Goal: Task Accomplishment & Management: Manage account settings

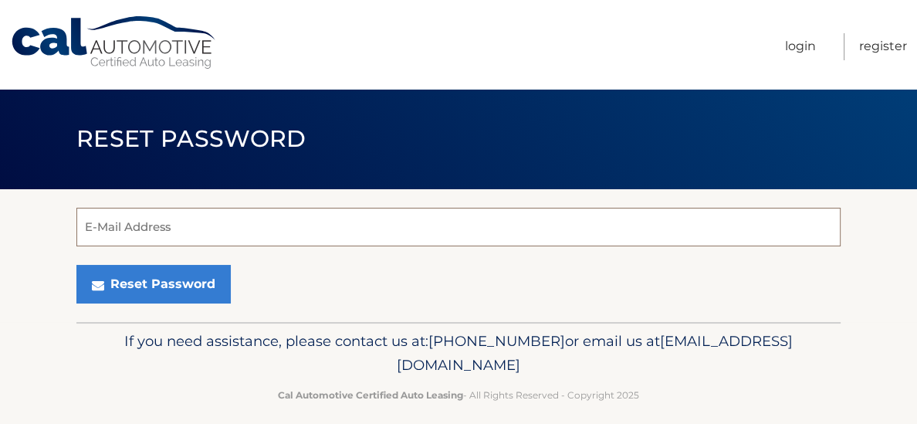
click at [169, 224] on input "E-Mail Address" at bounding box center [458, 227] width 764 height 39
type input "[EMAIL_ADDRESS][DOMAIN_NAME]"
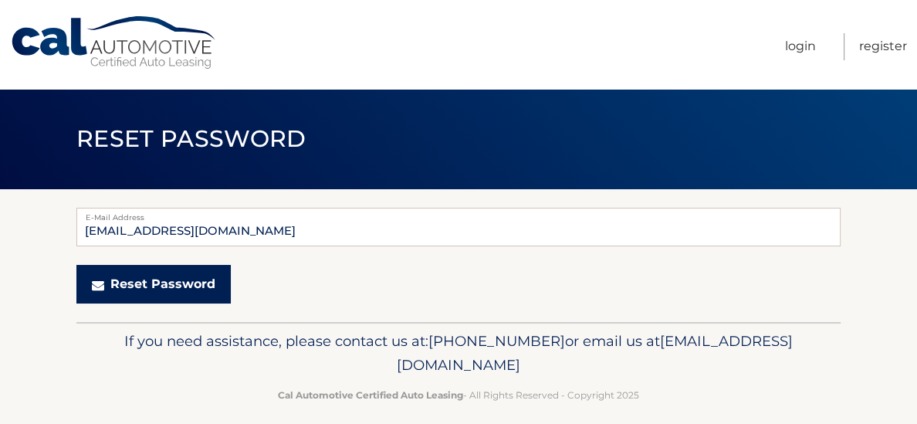
click at [184, 293] on button "Reset Password" at bounding box center [153, 284] width 154 height 39
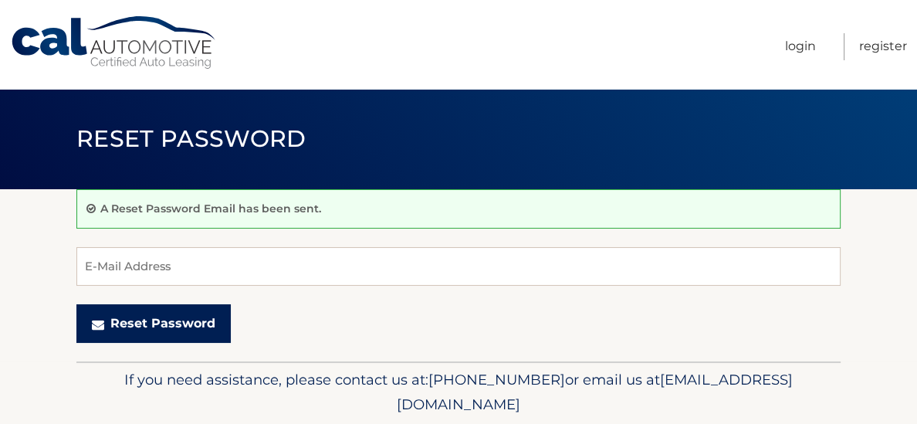
click at [183, 319] on button "Reset Password" at bounding box center [153, 323] width 154 height 39
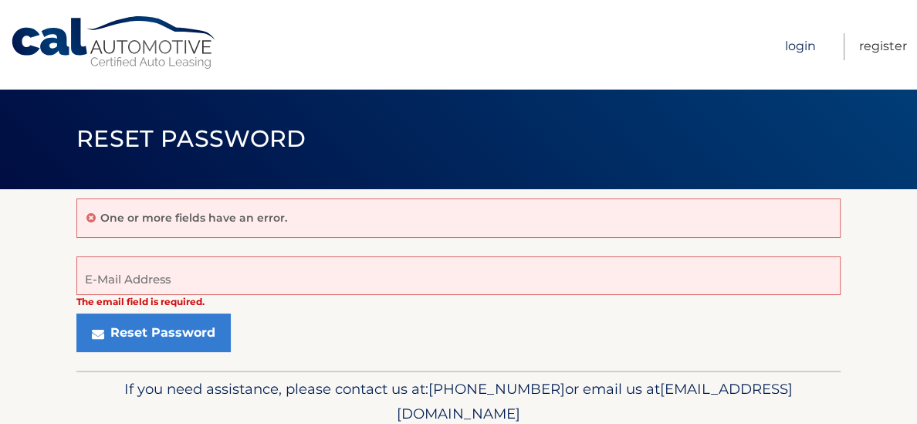
click at [802, 49] on link "Login" at bounding box center [800, 46] width 31 height 27
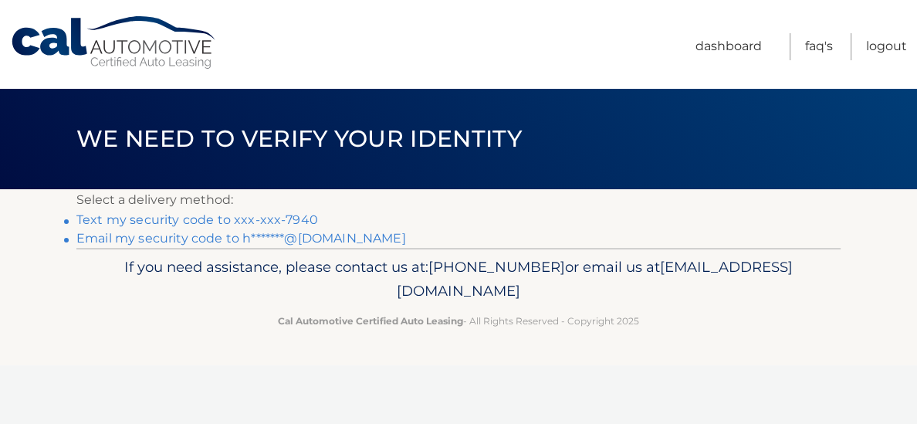
click at [260, 220] on link "Text my security code to xxx-xxx-7940" at bounding box center [197, 219] width 242 height 15
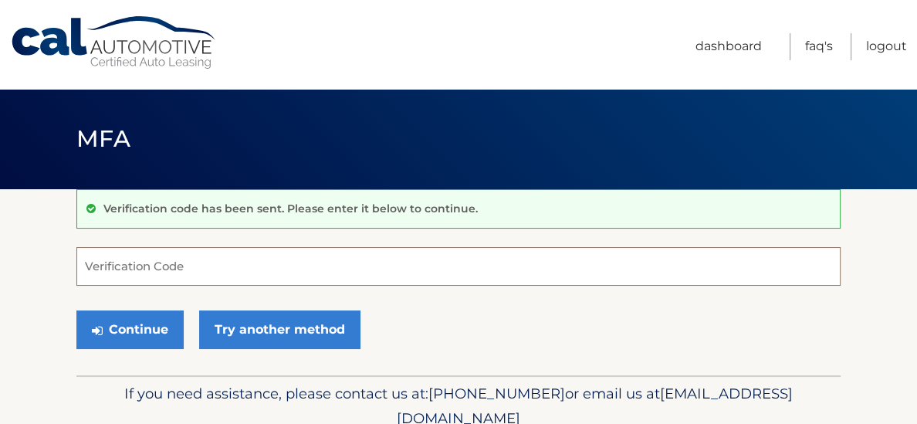
click at [238, 265] on input "Verification Code" at bounding box center [458, 266] width 764 height 39
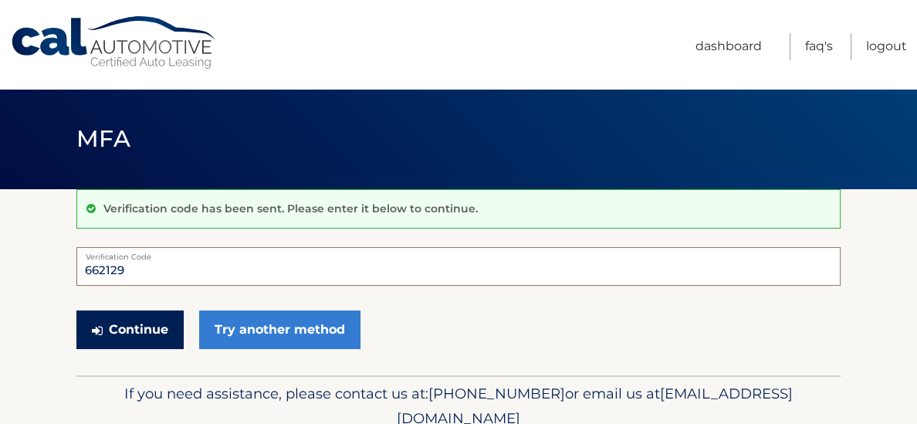
type input "662129"
click at [152, 323] on button "Continue" at bounding box center [129, 329] width 107 height 39
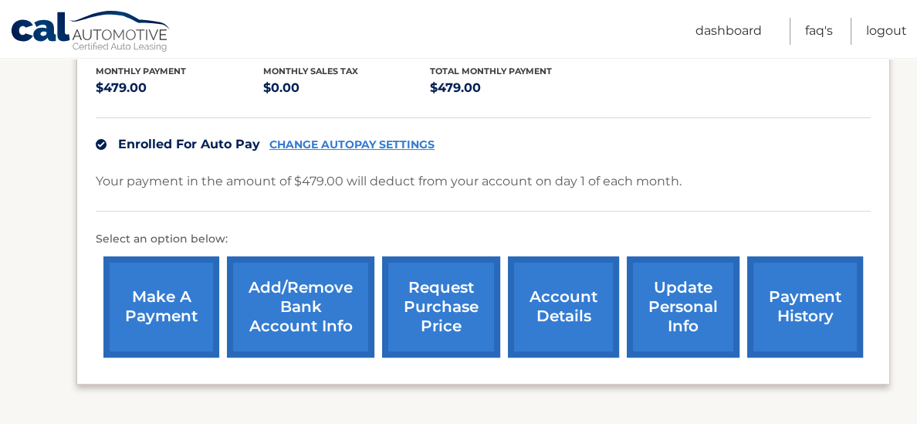
scroll to position [333, 0]
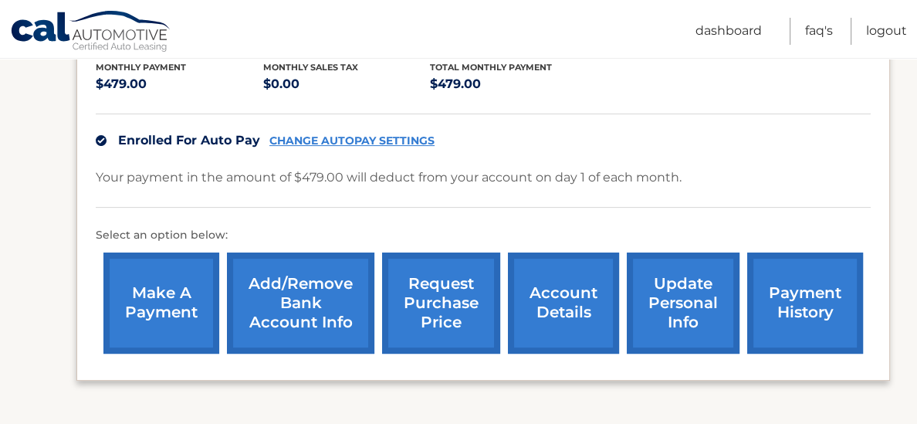
click at [551, 301] on link "account details" at bounding box center [563, 302] width 111 height 101
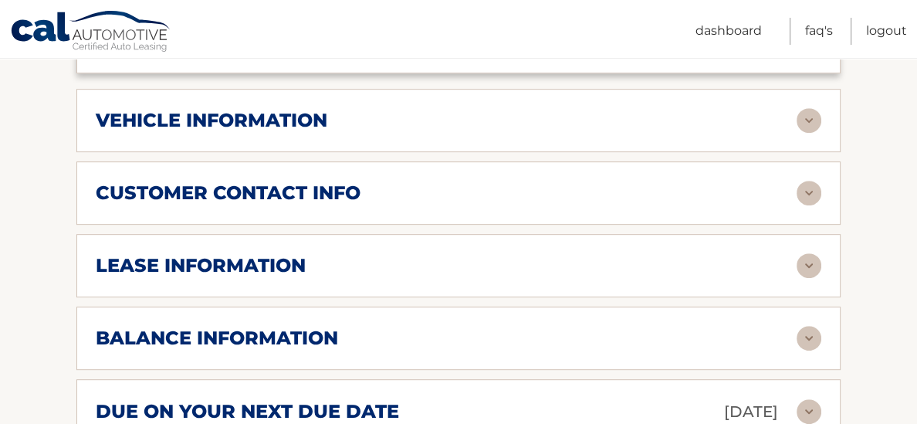
scroll to position [680, 0]
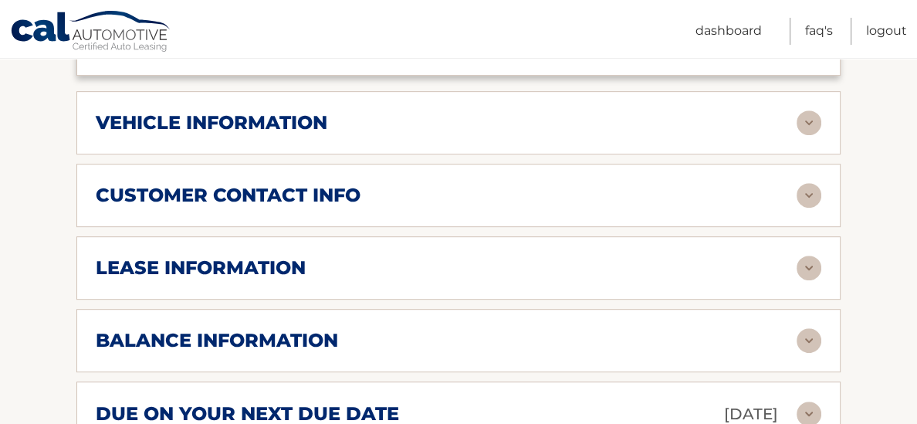
click at [809, 255] on img at bounding box center [808, 267] width 25 height 25
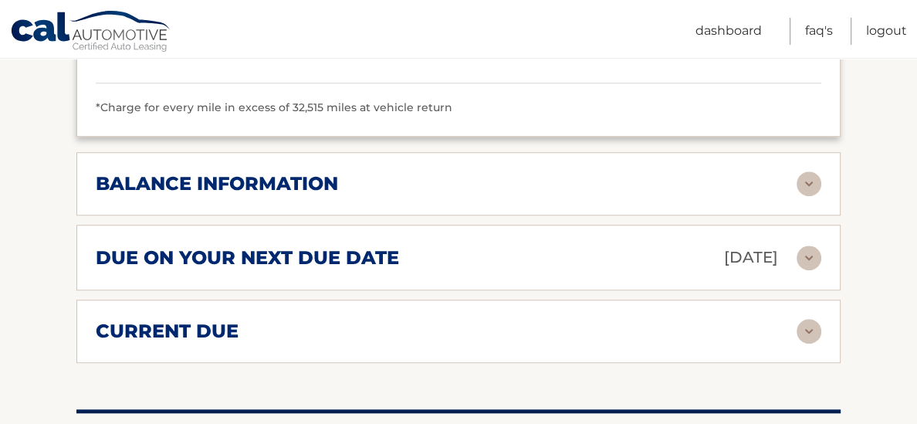
scroll to position [1119, 0]
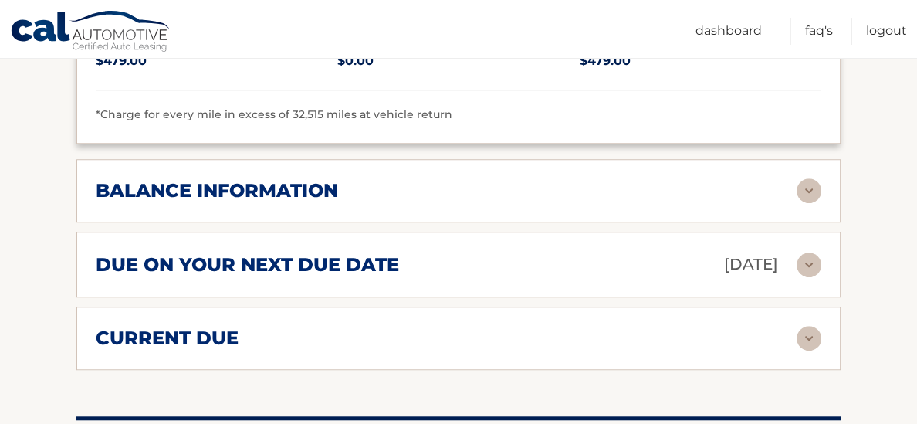
click at [808, 178] on img at bounding box center [808, 190] width 25 height 25
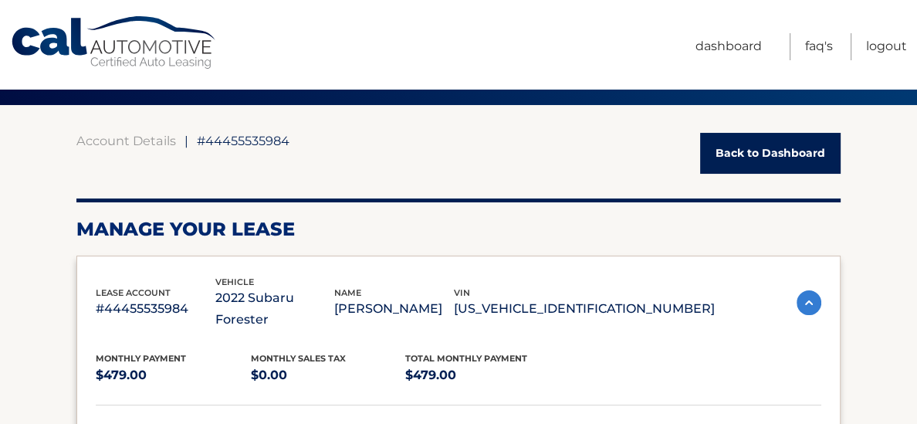
scroll to position [0, 0]
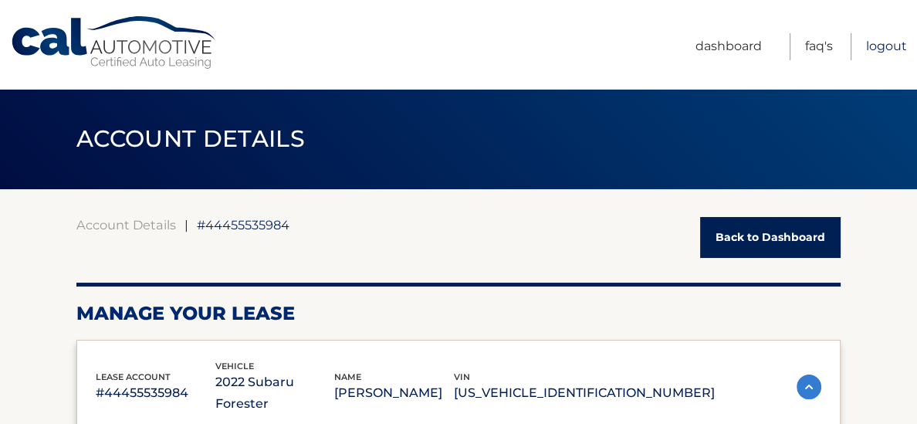
click at [885, 43] on link "Logout" at bounding box center [886, 46] width 41 height 27
